Goal: Information Seeking & Learning: Learn about a topic

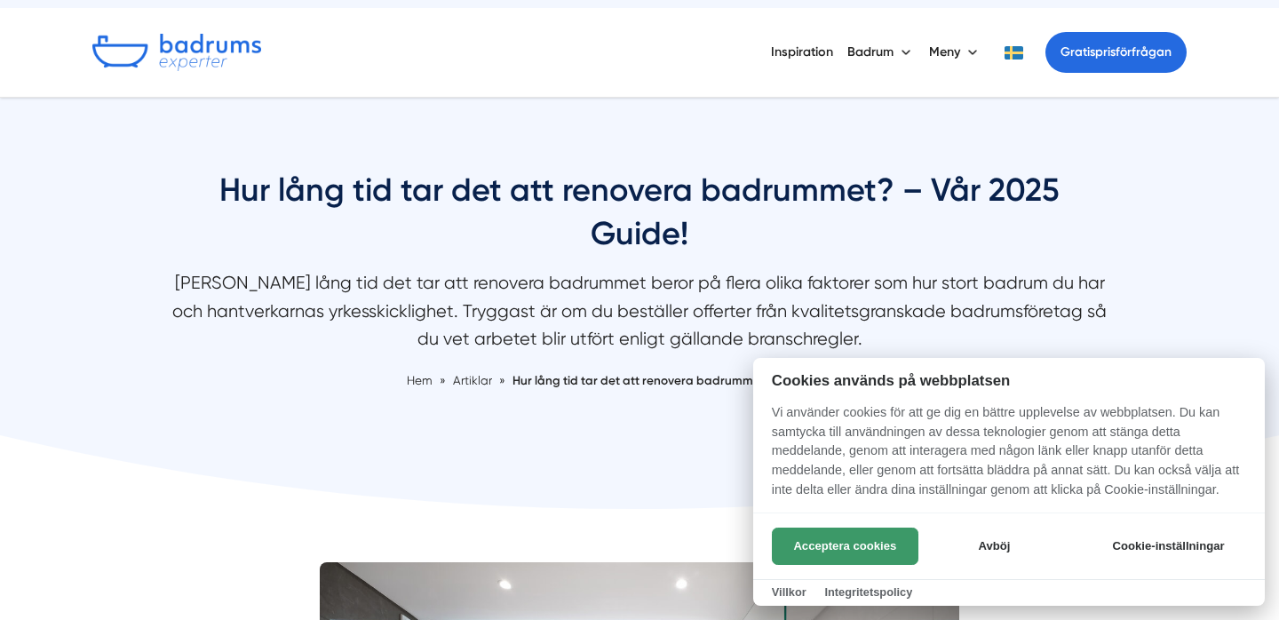
click at [879, 540] on button "Acceptera cookies" at bounding box center [845, 546] width 147 height 37
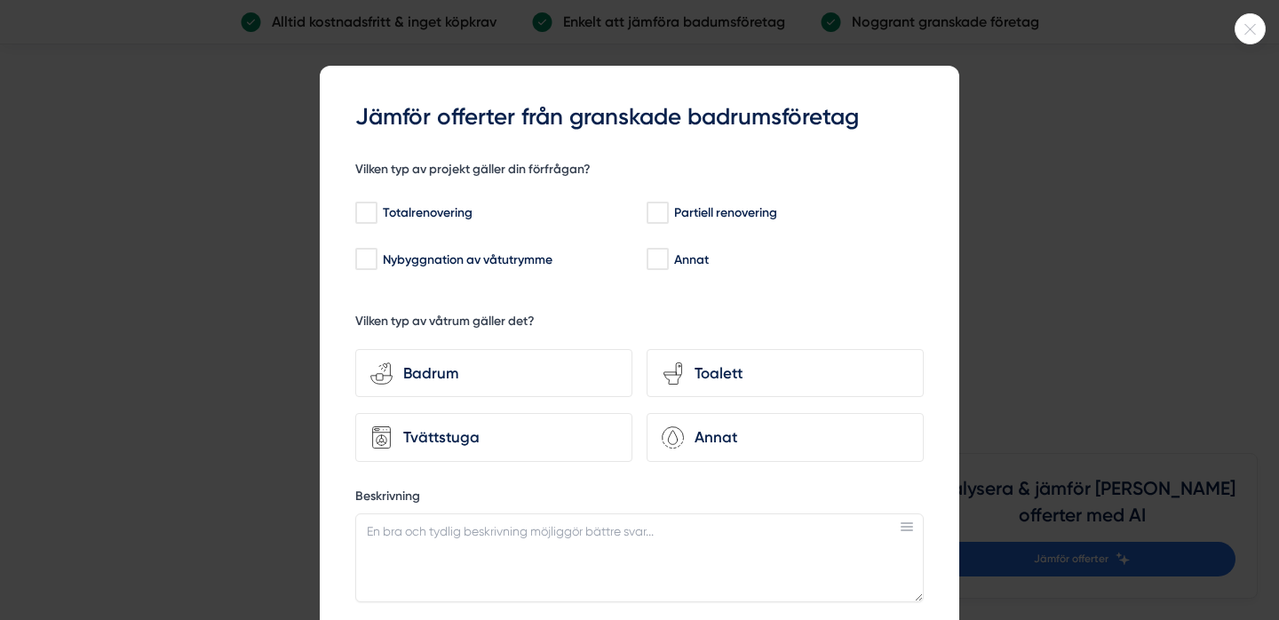
click at [1254, 20] on div at bounding box center [1250, 28] width 31 height 31
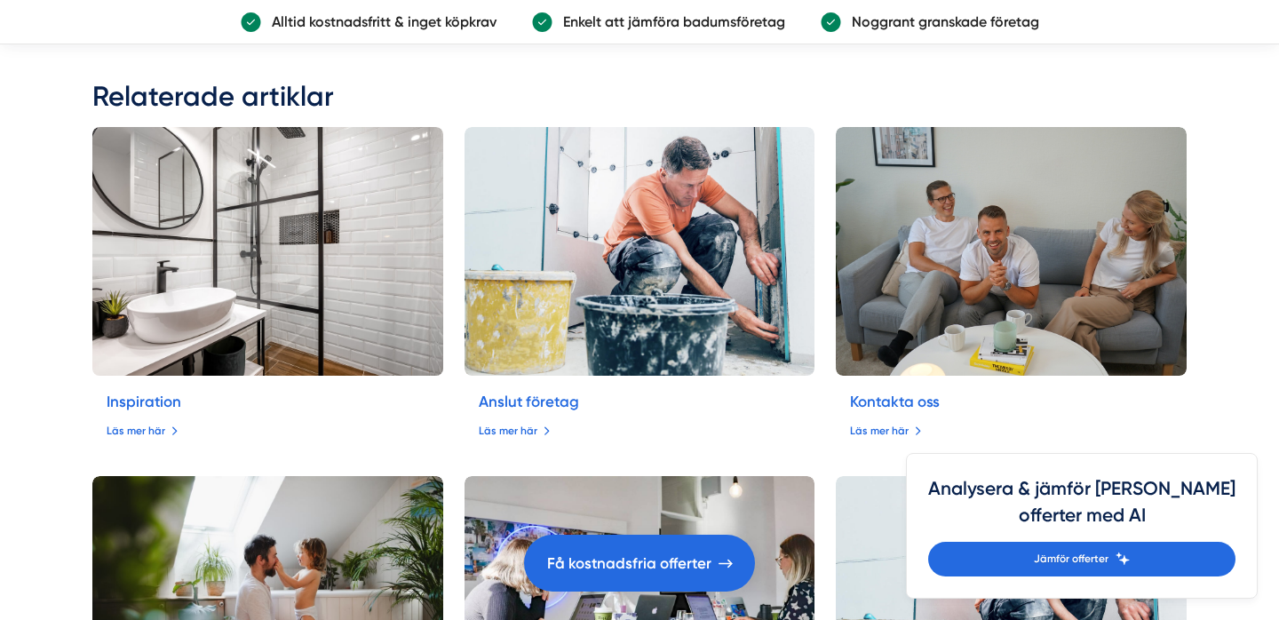
scroll to position [6440, 0]
click at [243, 232] on img at bounding box center [268, 250] width 368 height 261
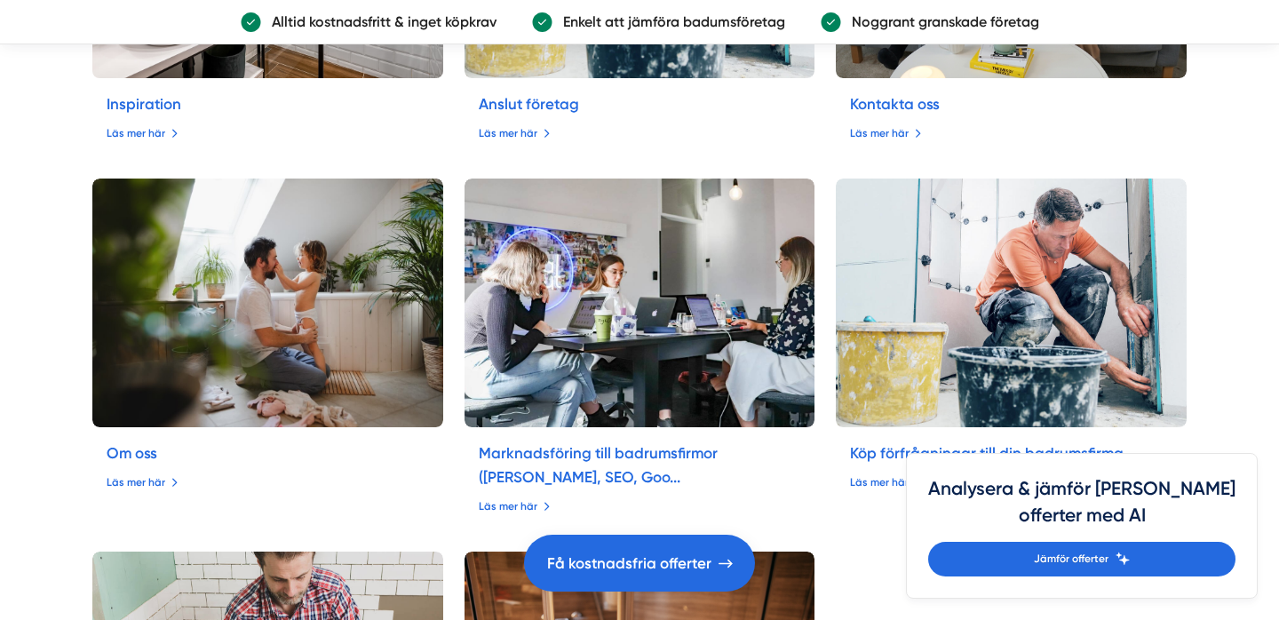
scroll to position [6774, 0]
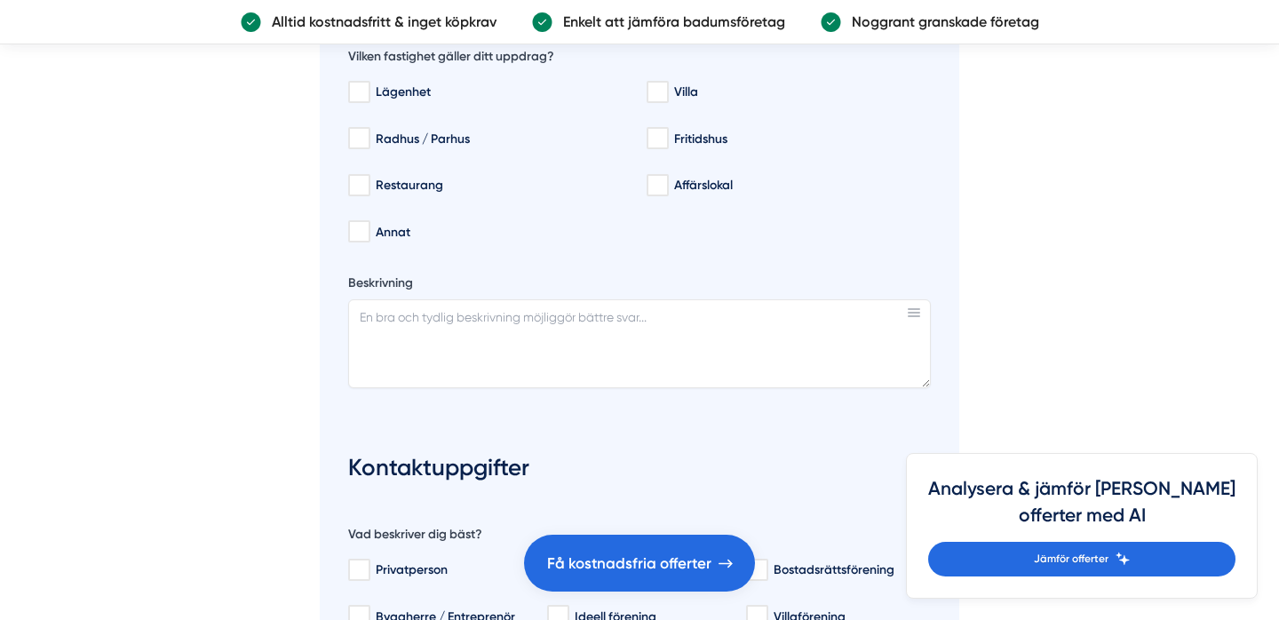
scroll to position [6812, 0]
